Goal: Task Accomplishment & Management: Manage account settings

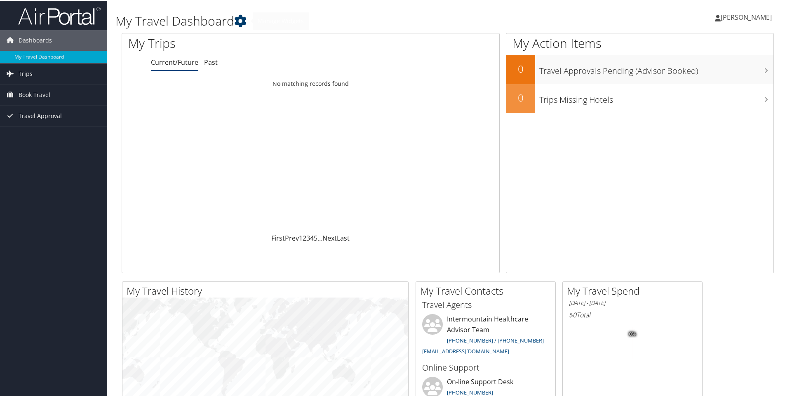
click at [243, 21] on icon at bounding box center [240, 20] width 12 height 12
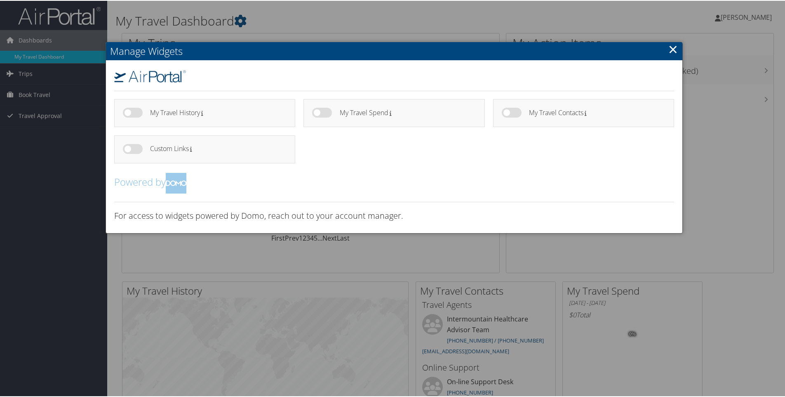
click at [344, 116] on h4 "My Travel Spend" at bounding box center [405, 111] width 130 height 7
click at [316, 113] on label at bounding box center [322, 112] width 20 height 10
click at [316, 113] on input "checkbox" at bounding box center [318, 113] width 5 height 5
checkbox input "true"
click at [127, 113] on label at bounding box center [133, 112] width 20 height 10
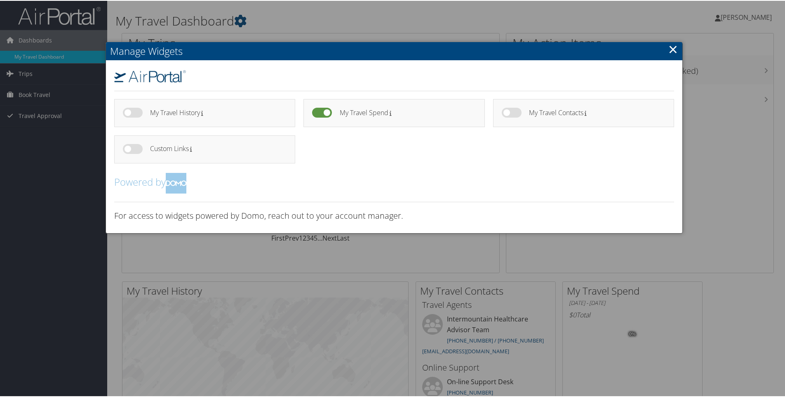
click at [127, 113] on input "checkbox" at bounding box center [129, 113] width 5 height 5
checkbox input "true"
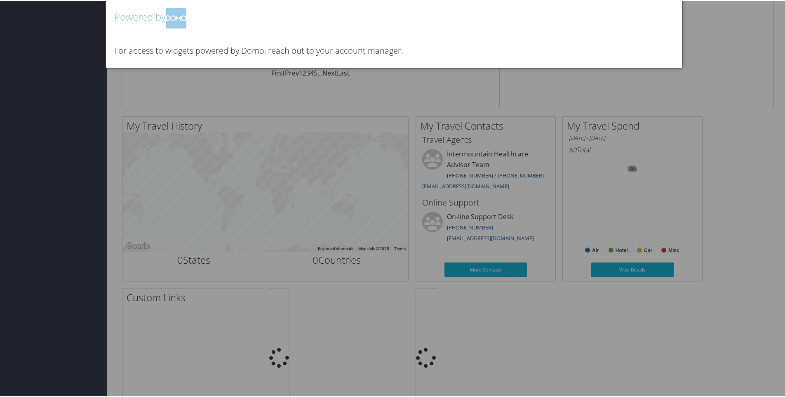
click at [359, 191] on div at bounding box center [394, 198] width 789 height 397
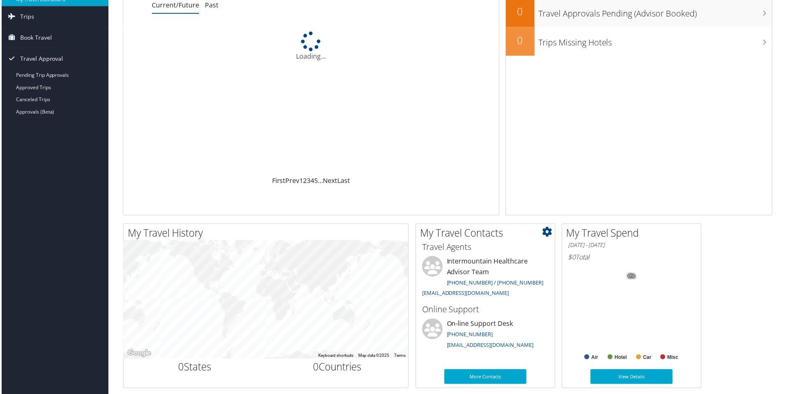
scroll to position [0, 0]
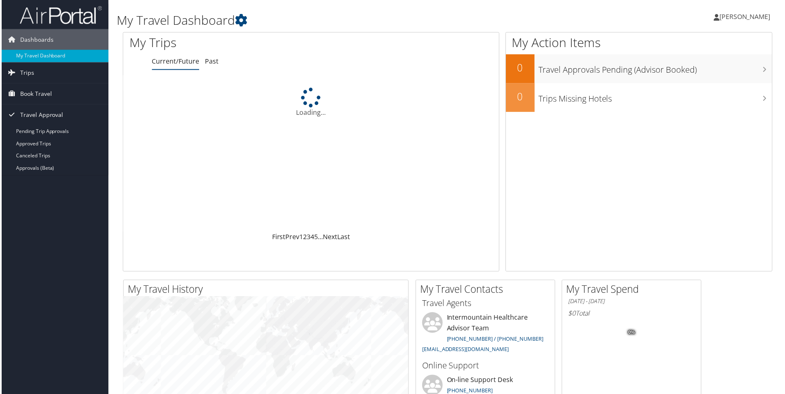
click at [744, 15] on span "[PERSON_NAME]" at bounding box center [746, 16] width 51 height 9
click at [721, 74] on link "View Travel Profile" at bounding box center [725, 73] width 92 height 14
